Goal: Task Accomplishment & Management: Use online tool/utility

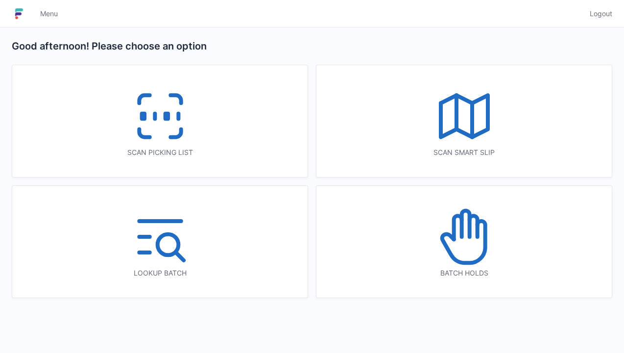
click at [171, 134] on icon at bounding box center [160, 116] width 63 height 63
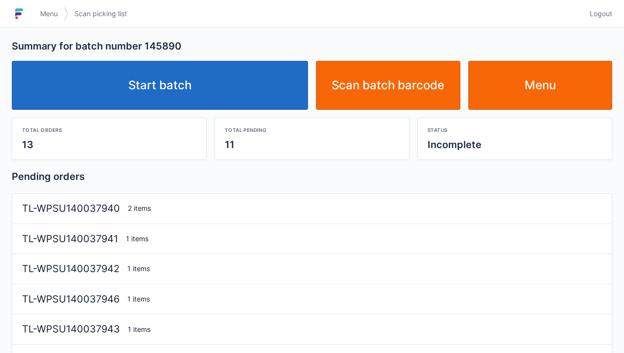
click at [170, 86] on link "Start batch" at bounding box center [160, 85] width 296 height 49
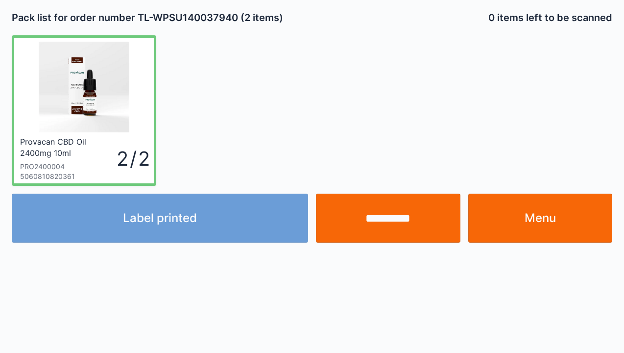
click at [182, 221] on div "Label printed" at bounding box center [160, 218] width 304 height 49
click at [179, 220] on div "Label printed" at bounding box center [160, 218] width 304 height 49
click at [182, 225] on div "Label printed" at bounding box center [160, 218] width 304 height 49
click at [183, 228] on div "Label printed" at bounding box center [160, 218] width 304 height 49
click at [188, 220] on div "Label printed" at bounding box center [160, 218] width 304 height 49
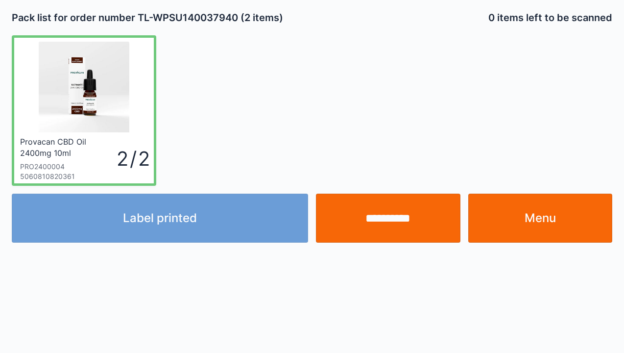
click at [182, 217] on div "Label printed" at bounding box center [160, 218] width 304 height 49
click at [182, 219] on div "Label printed" at bounding box center [160, 218] width 304 height 49
click at [183, 220] on div "Label printed" at bounding box center [160, 218] width 304 height 49
click at [186, 220] on div "Label printed" at bounding box center [160, 218] width 304 height 49
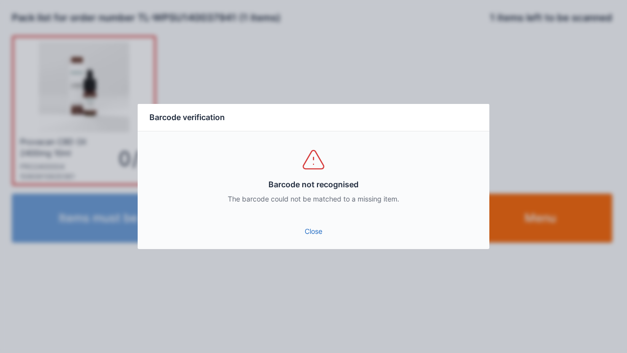
click at [298, 231] on link "Close" at bounding box center [314, 231] width 336 height 18
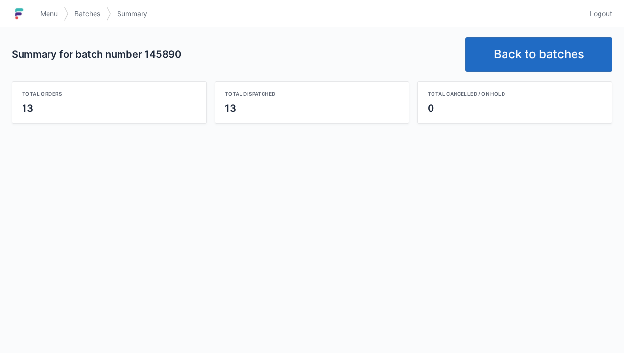
click at [527, 58] on link "Back to batches" at bounding box center [538, 54] width 147 height 34
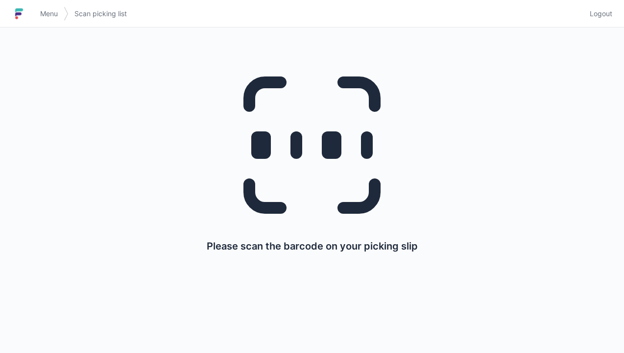
click at [48, 15] on span "Menu" at bounding box center [49, 14] width 18 height 10
